Goal: Task Accomplishment & Management: Manage account settings

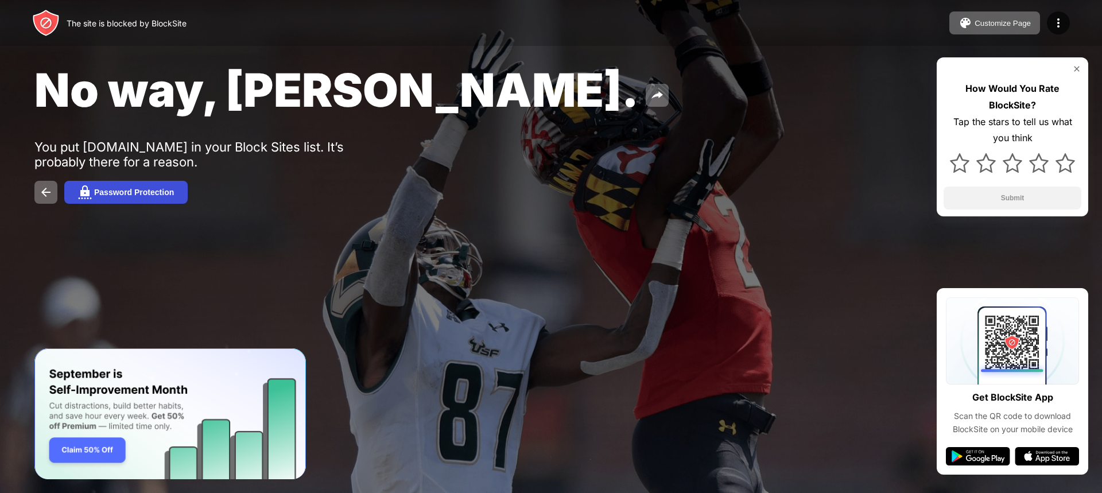
click at [142, 193] on div "Password Protection" at bounding box center [134, 192] width 80 height 9
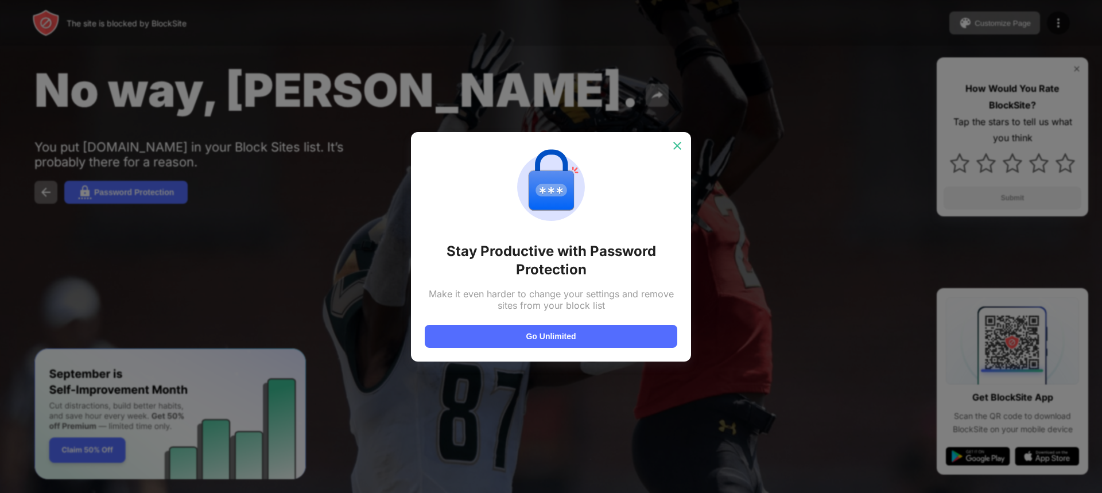
click at [671, 141] on div at bounding box center [677, 146] width 18 height 18
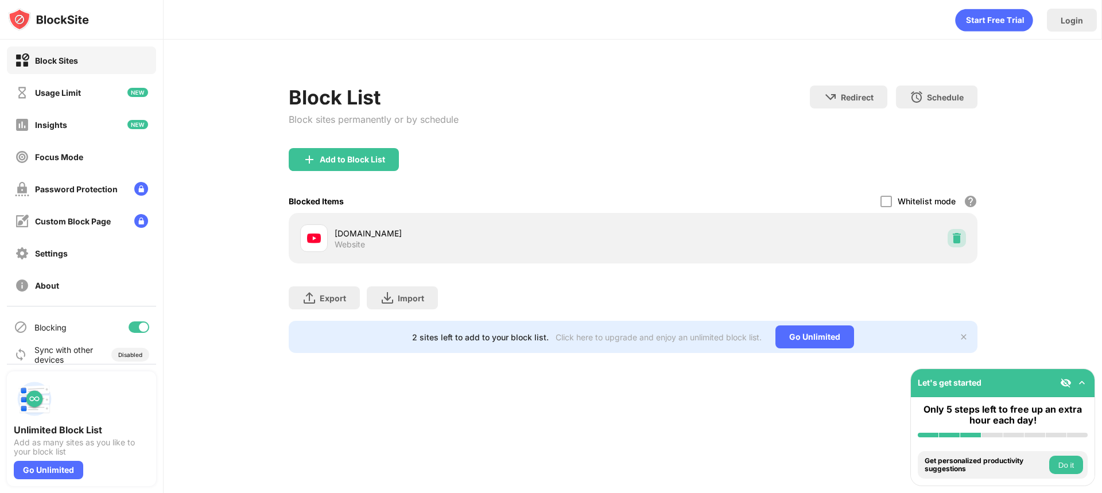
click at [959, 232] on img at bounding box center [956, 237] width 11 height 11
